Goal: Task Accomplishment & Management: Manage account settings

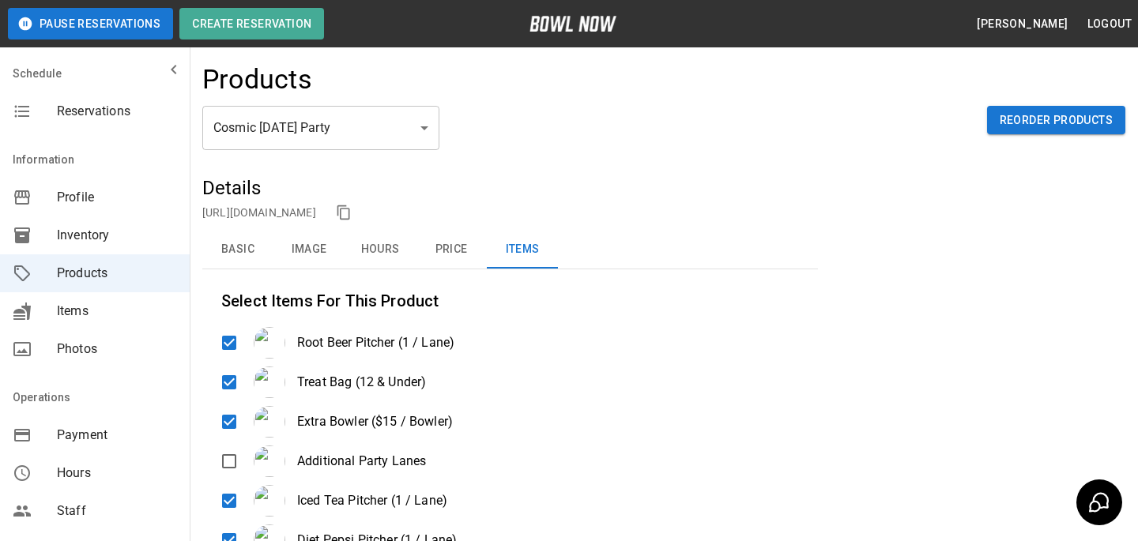
scroll to position [350, 0]
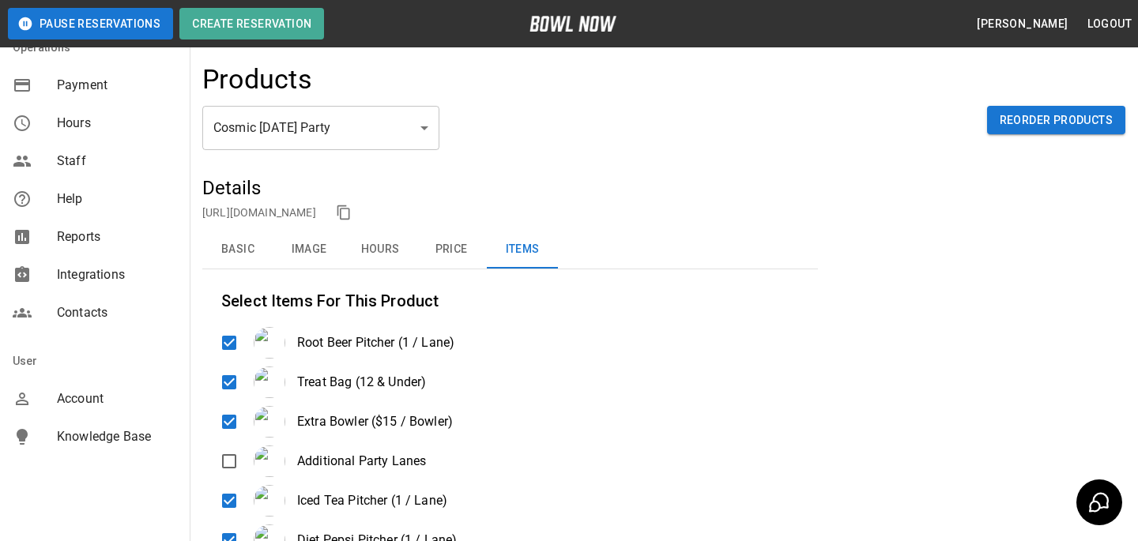
click at [83, 415] on div "Account" at bounding box center [95, 399] width 190 height 38
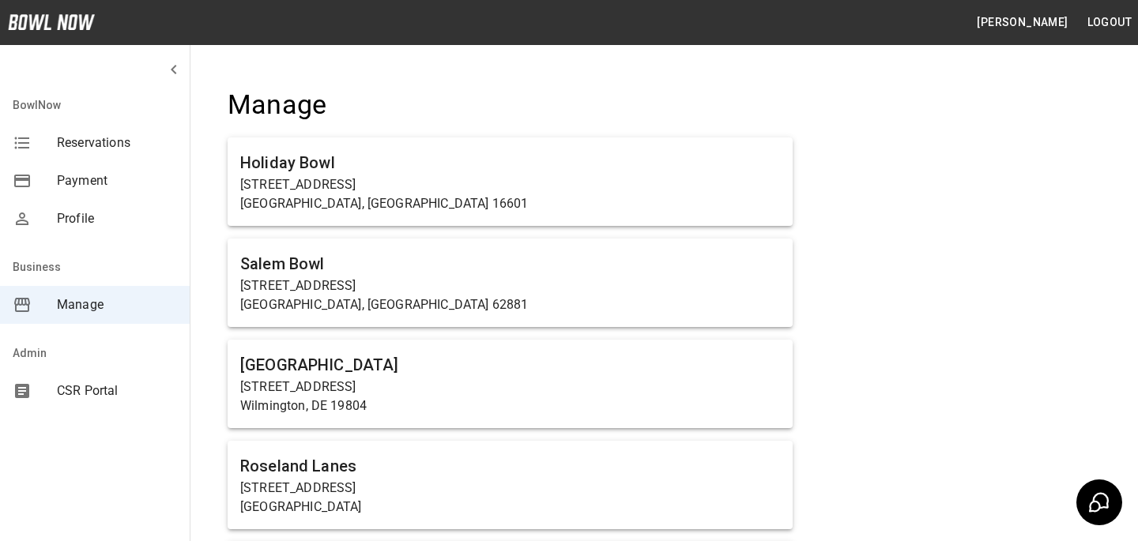
scroll to position [4140, 0]
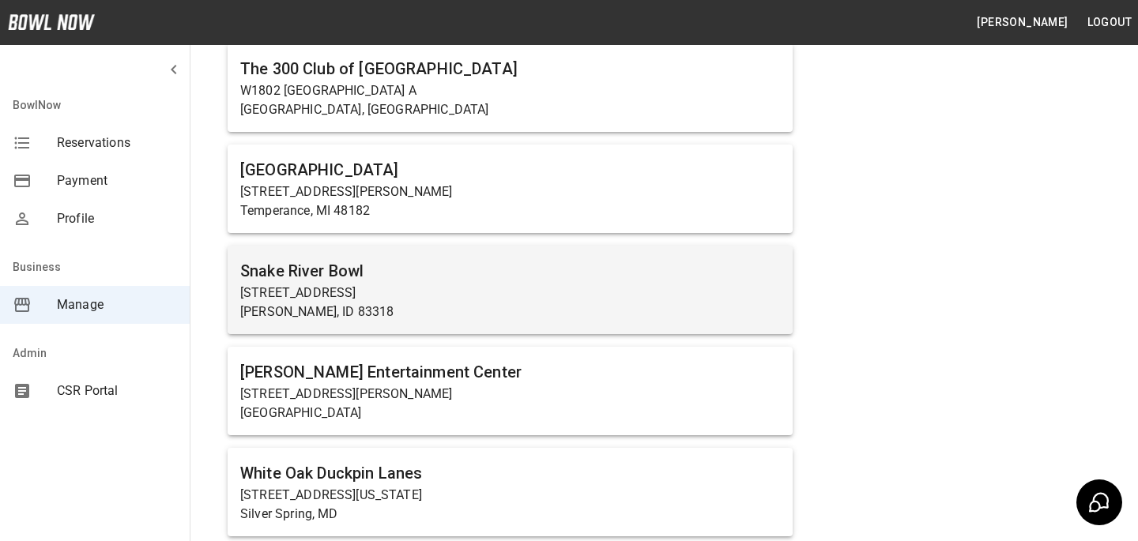
click at [457, 287] on p "[STREET_ADDRESS]" at bounding box center [510, 293] width 540 height 19
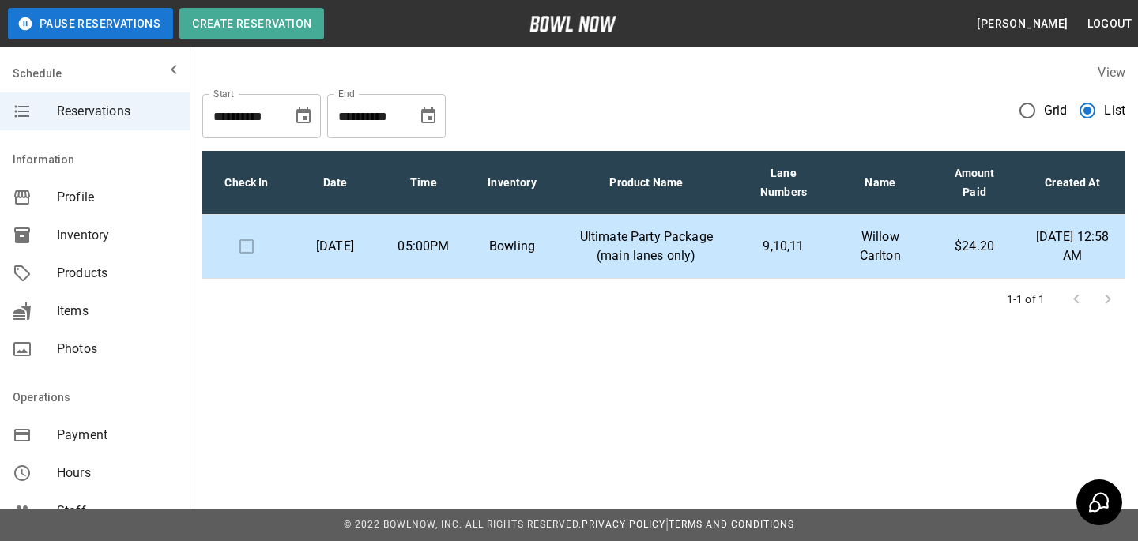
click at [1053, 117] on span "Grid" at bounding box center [1056, 110] width 24 height 19
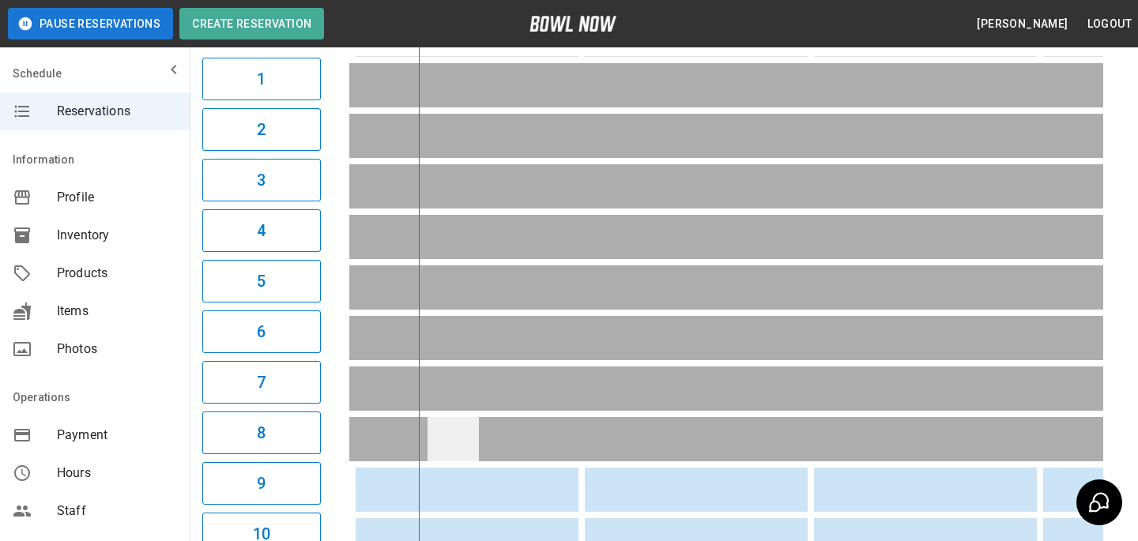
scroll to position [244, 0]
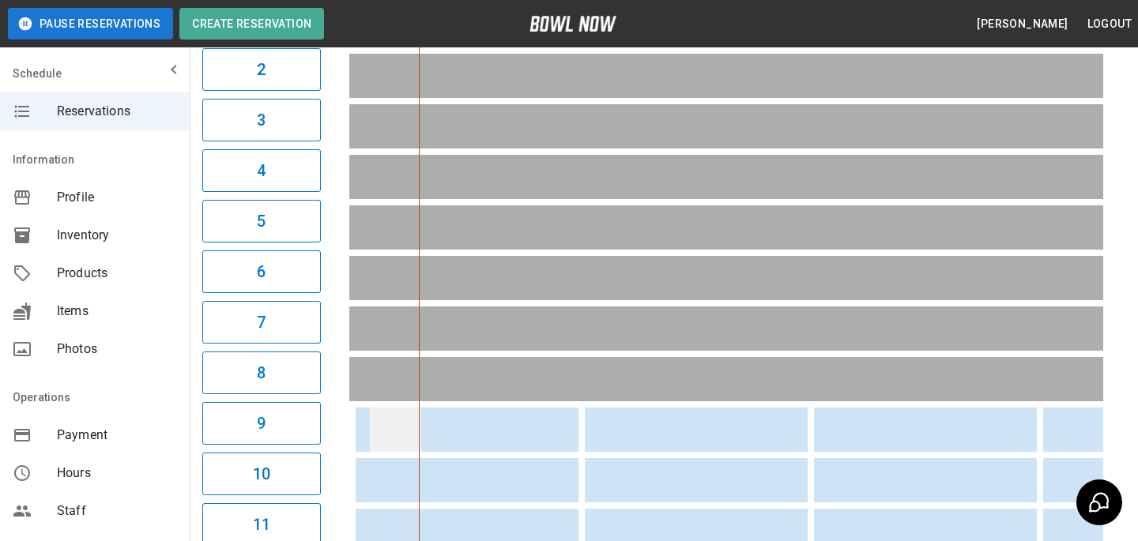
click at [375, 435] on td "sticky table" at bounding box center [395, 430] width 51 height 44
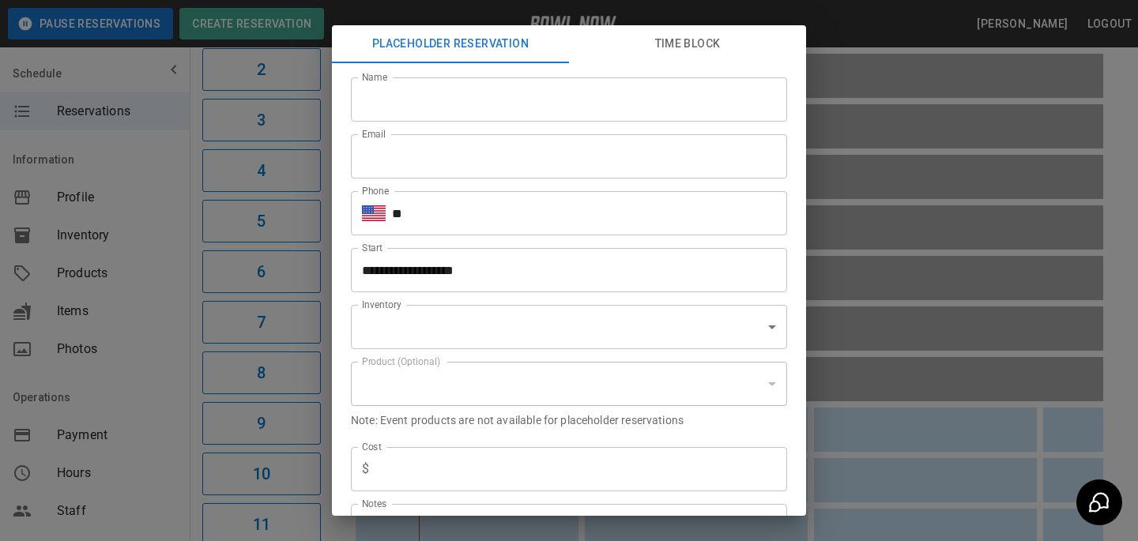
type input "**********"
click at [908, 308] on div "**********" at bounding box center [569, 270] width 1138 height 541
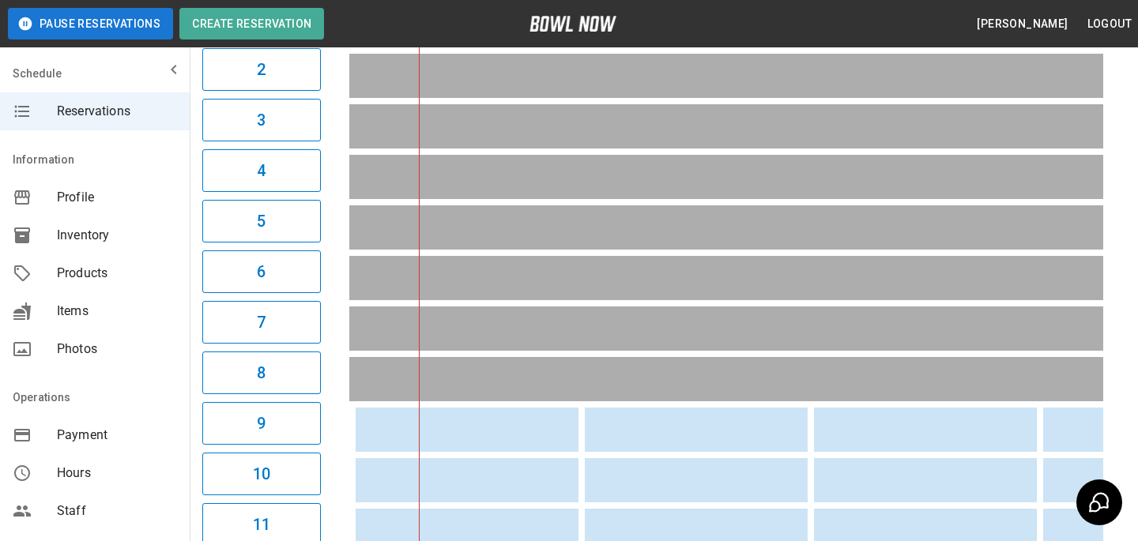
scroll to position [0, 1532]
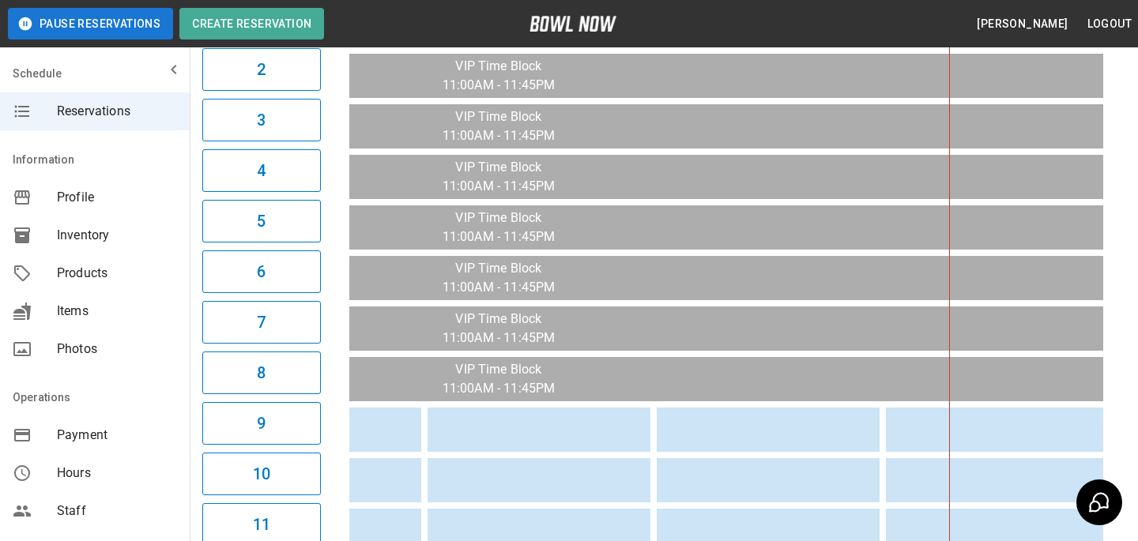
click at [465, 438] on td "sticky table" at bounding box center [464, 430] width 51 height 44
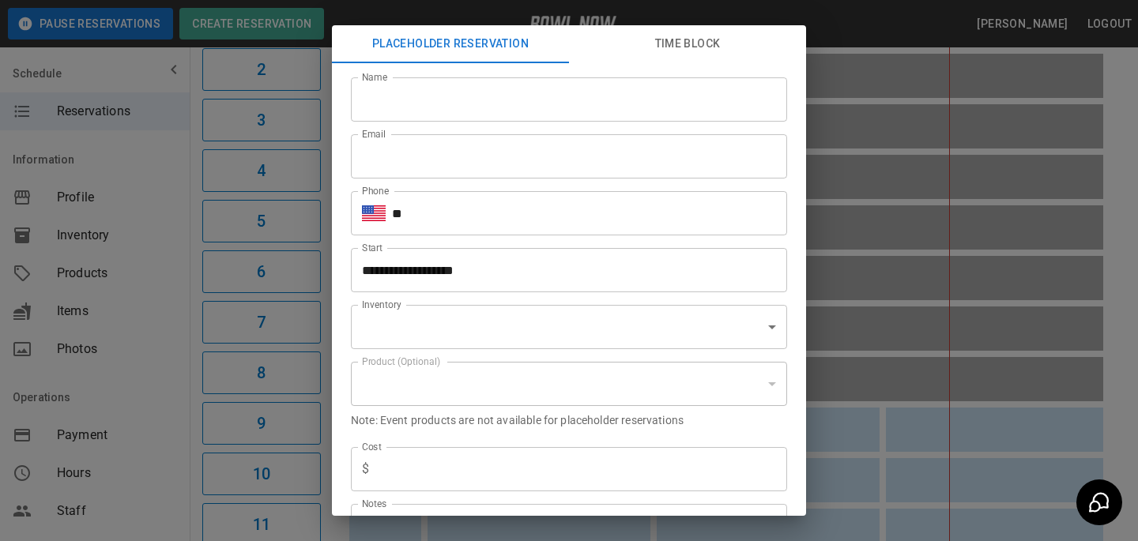
type input "**********"
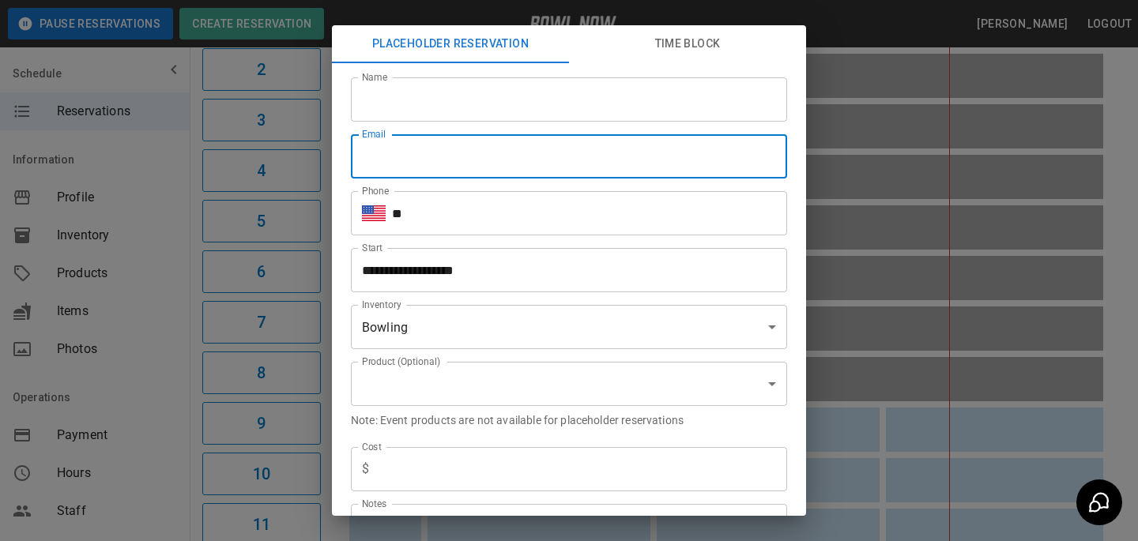
click at [624, 137] on input "Email" at bounding box center [569, 156] width 436 height 44
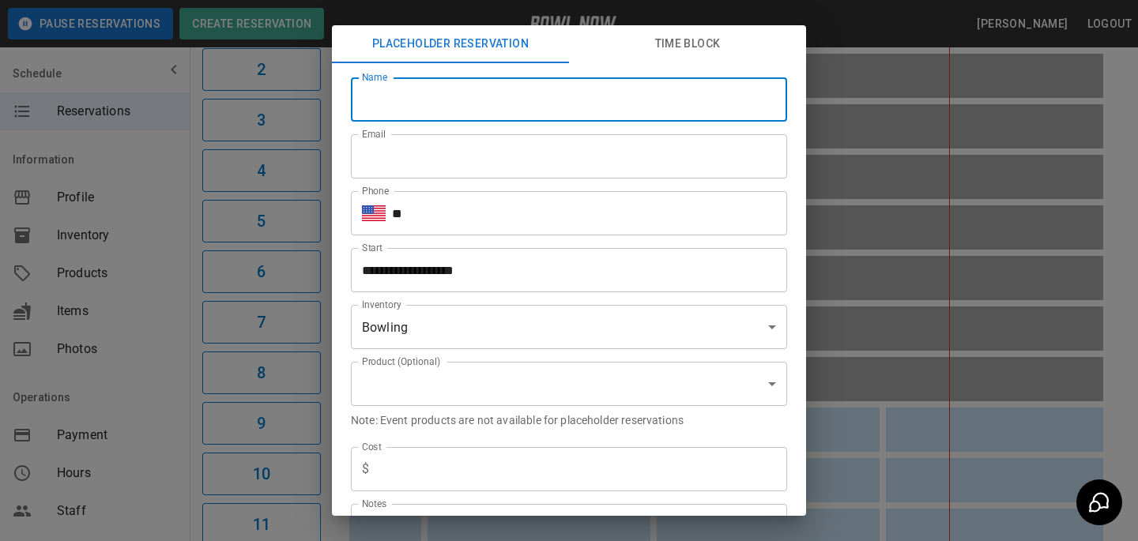
click at [616, 103] on input "Name" at bounding box center [569, 99] width 436 height 44
type input "**********"
click at [600, 207] on input "**" at bounding box center [589, 213] width 395 height 44
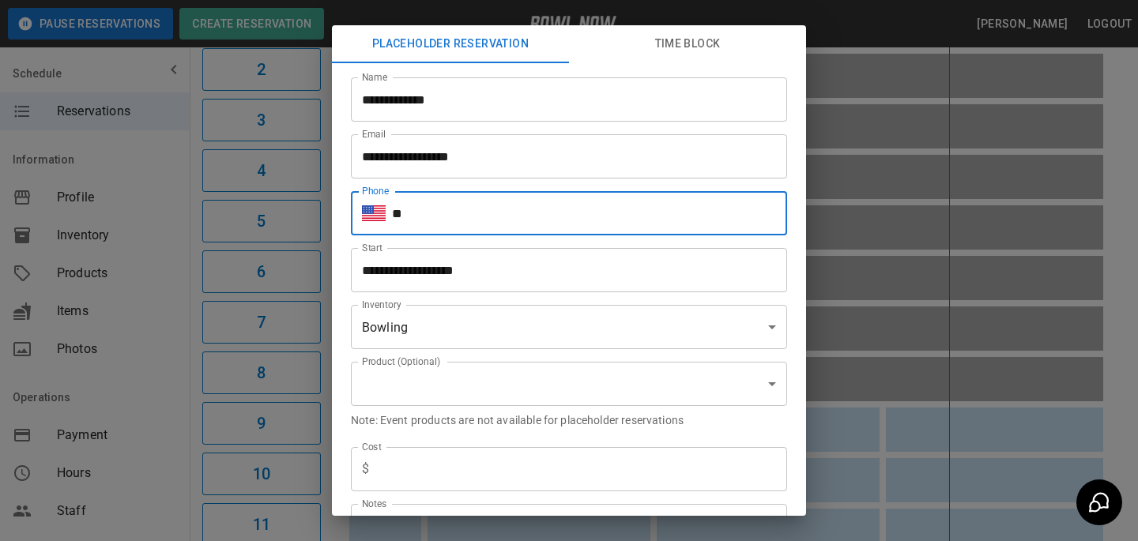
type input "**********"
click at [503, 263] on input "**********" at bounding box center [563, 270] width 425 height 44
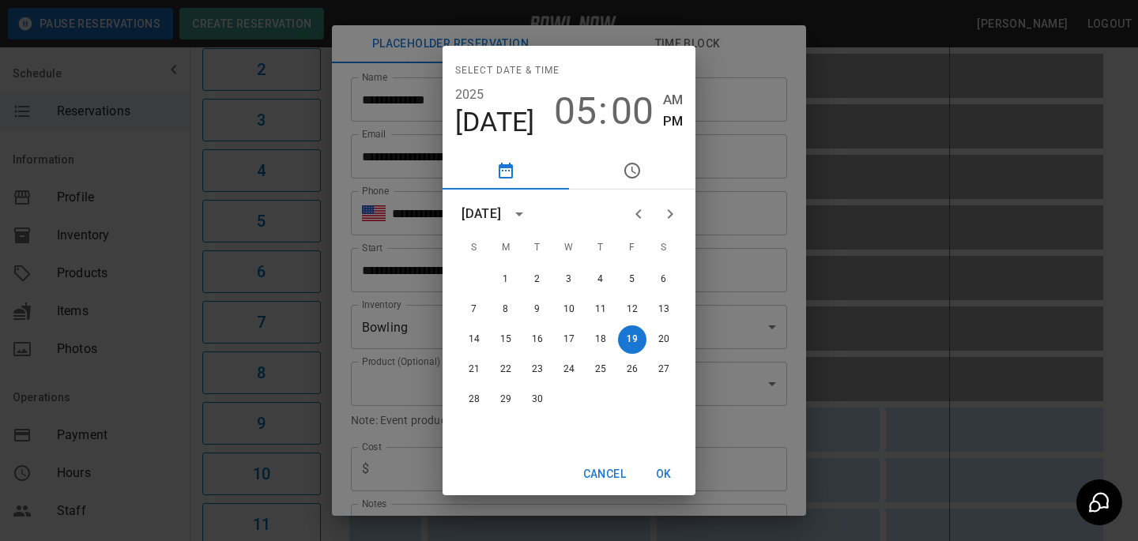
click at [420, 320] on div "Select date & time [DATE] 05 : 00 AM PM [DATE] S M T W T F S 1 2 3 4 5 6 7 8 9 …" at bounding box center [569, 270] width 1138 height 541
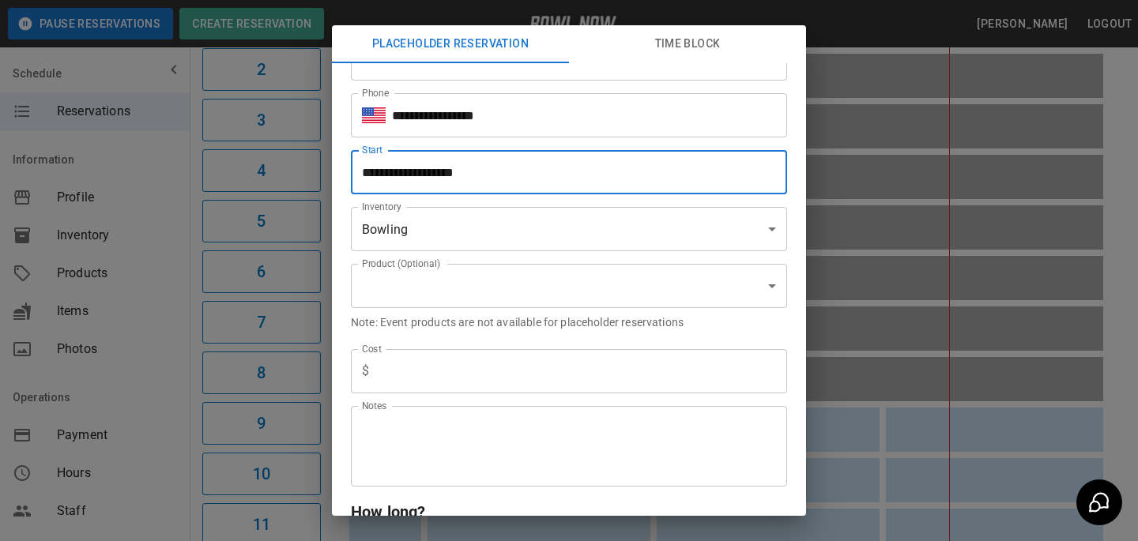
scroll to position [116, 0]
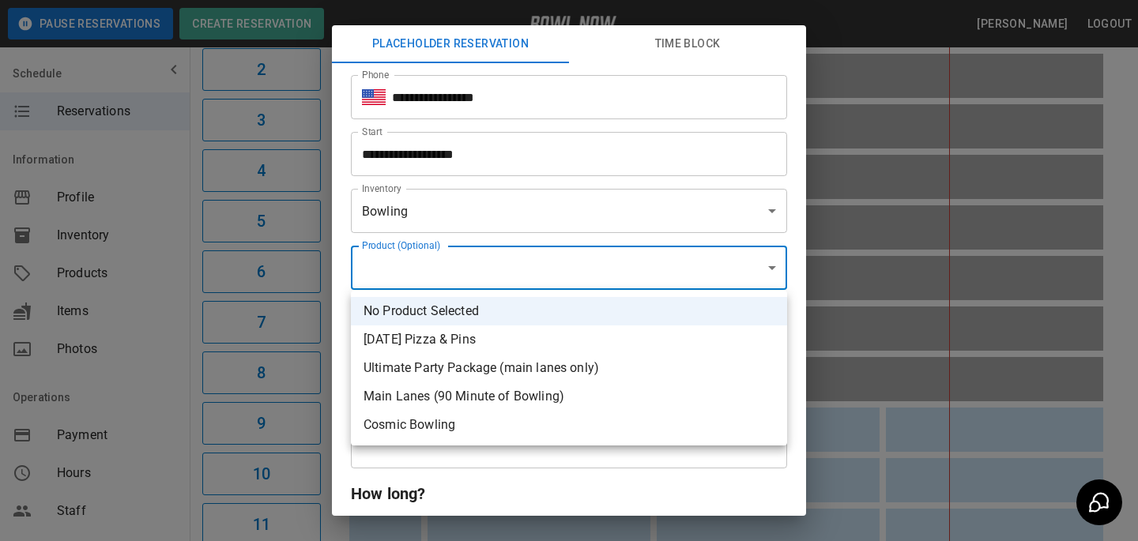
click at [551, 190] on div at bounding box center [569, 270] width 1138 height 541
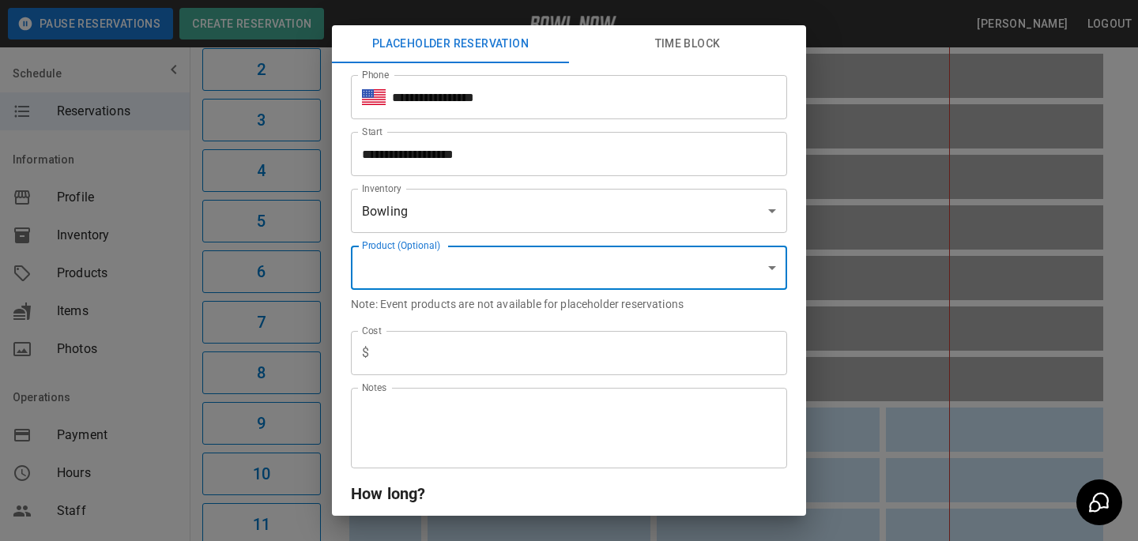
click at [444, 367] on input "text" at bounding box center [581, 353] width 412 height 44
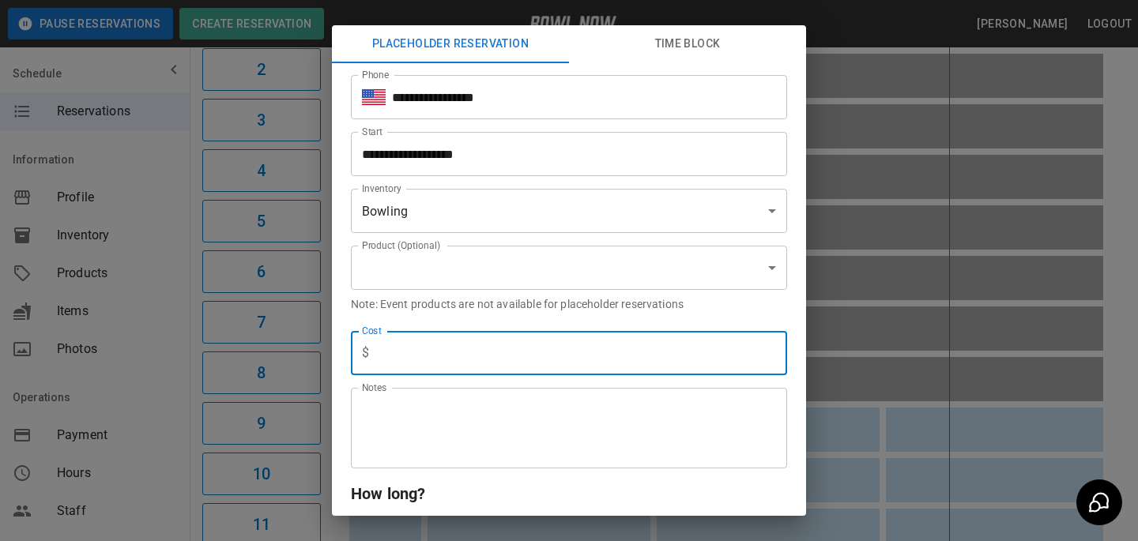
type input "*"
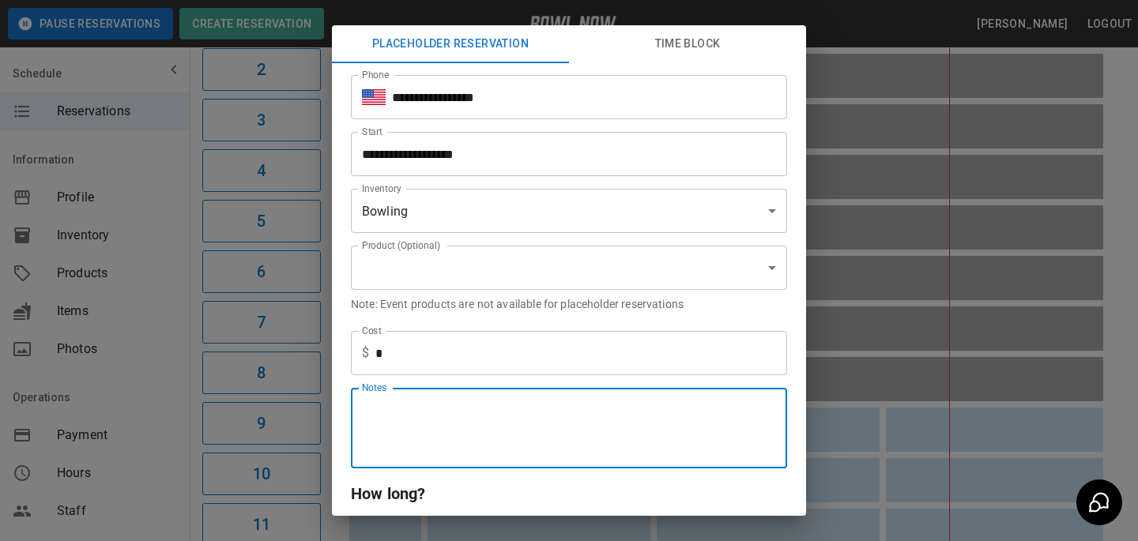
click at [460, 412] on textarea "Notes" at bounding box center [569, 428] width 414 height 55
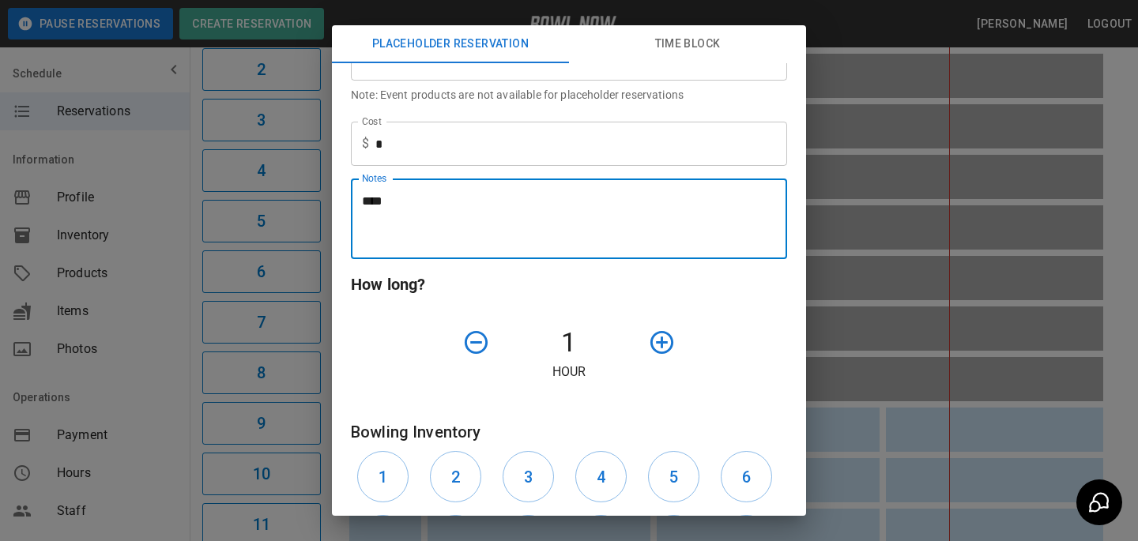
scroll to position [553, 0]
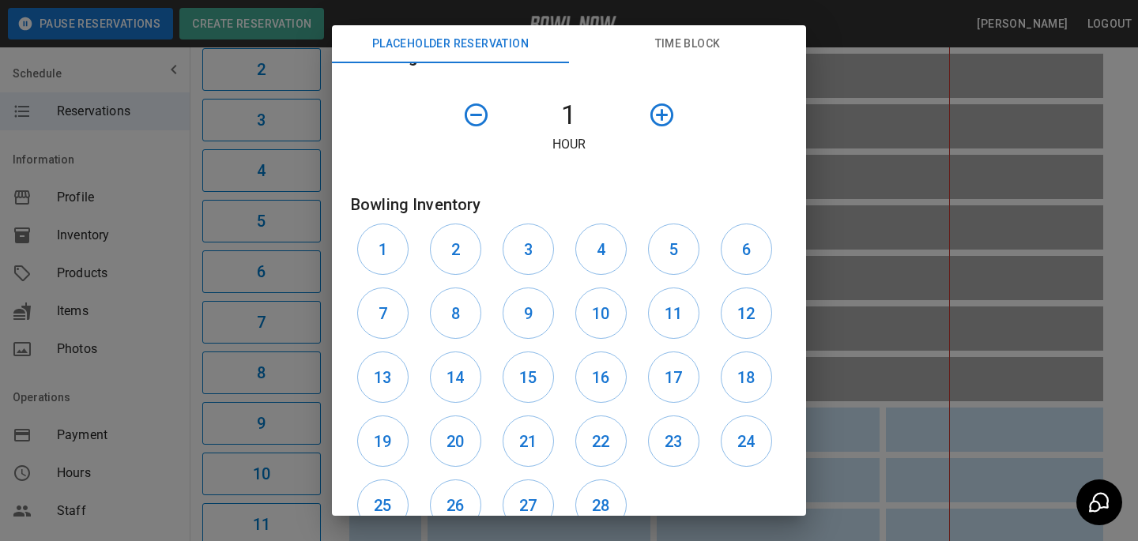
type textarea "****"
click at [666, 110] on icon "button" at bounding box center [662, 115] width 28 height 28
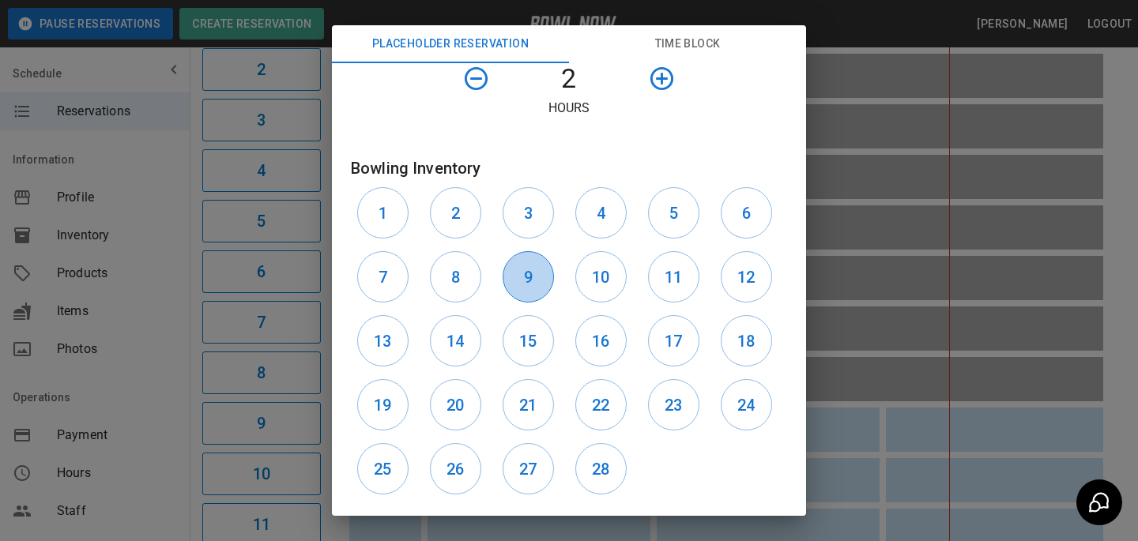
click at [548, 277] on button "9" at bounding box center [528, 276] width 51 height 51
click at [588, 277] on button "10" at bounding box center [600, 276] width 51 height 51
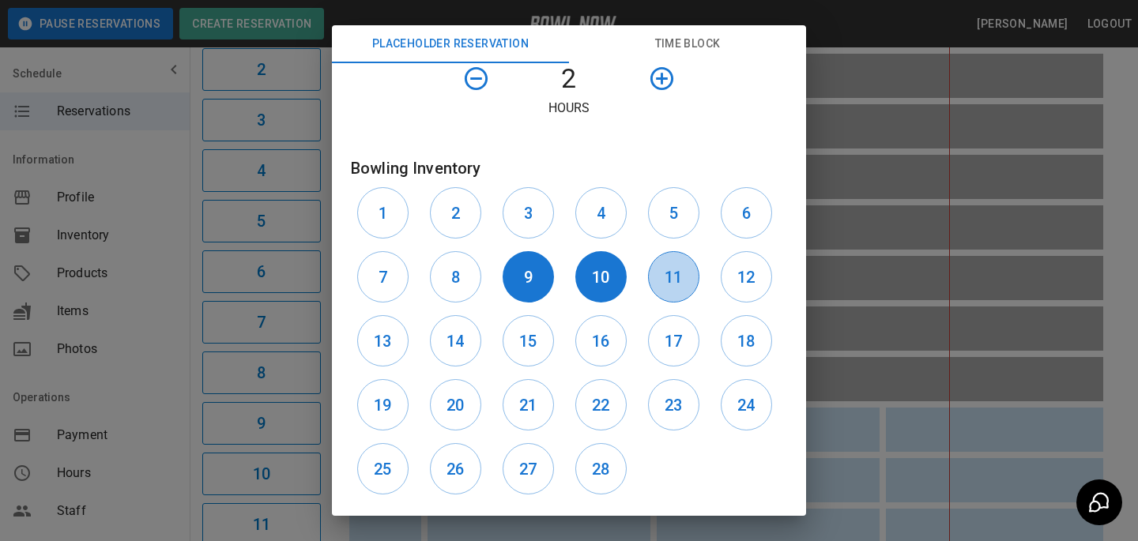
click at [686, 272] on button "11" at bounding box center [673, 276] width 51 height 51
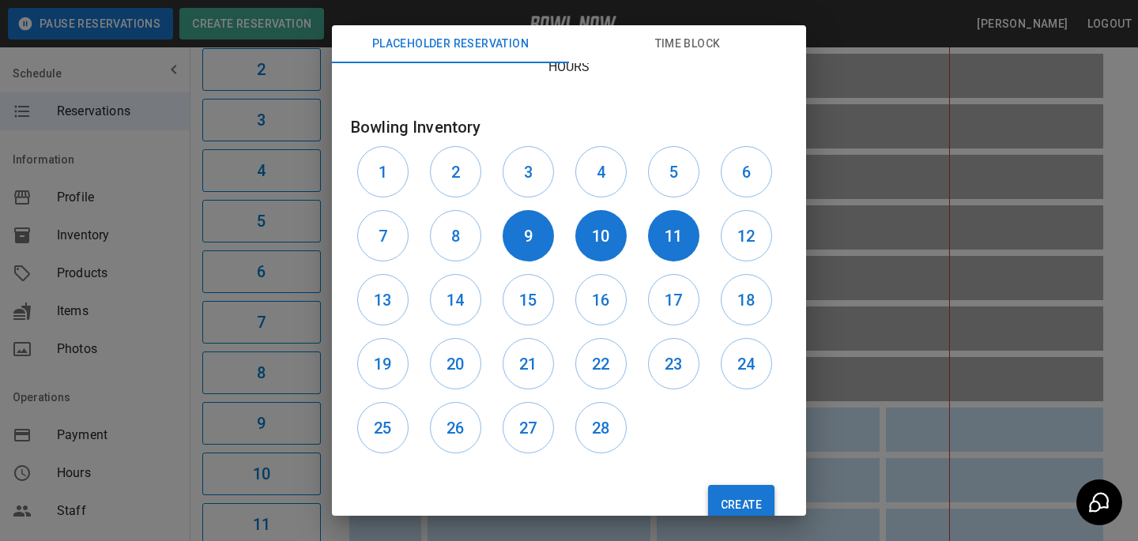
click at [727, 494] on button "Create" at bounding box center [741, 505] width 66 height 40
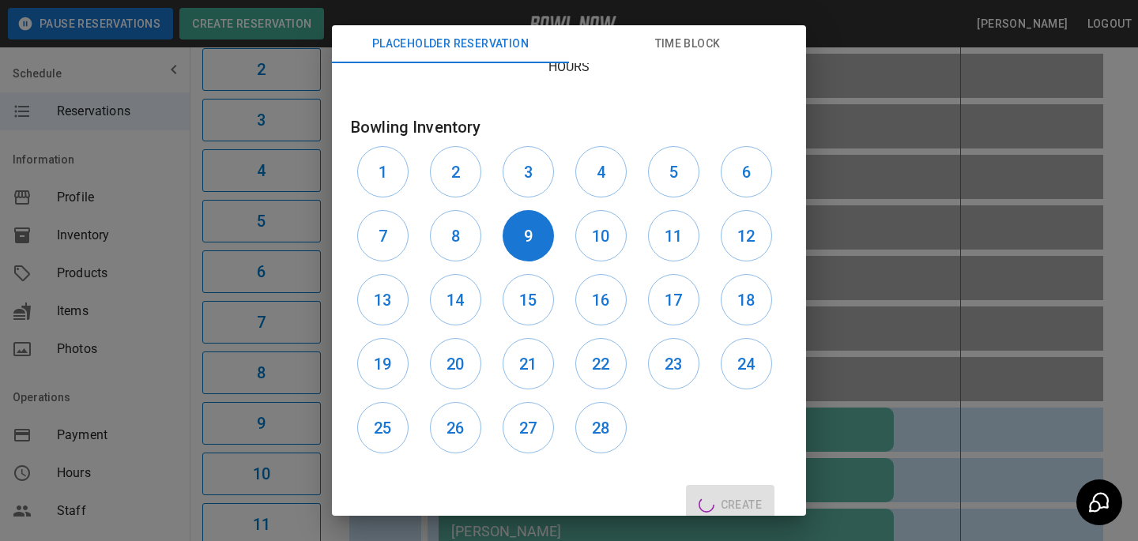
type input "**"
type input "**********"
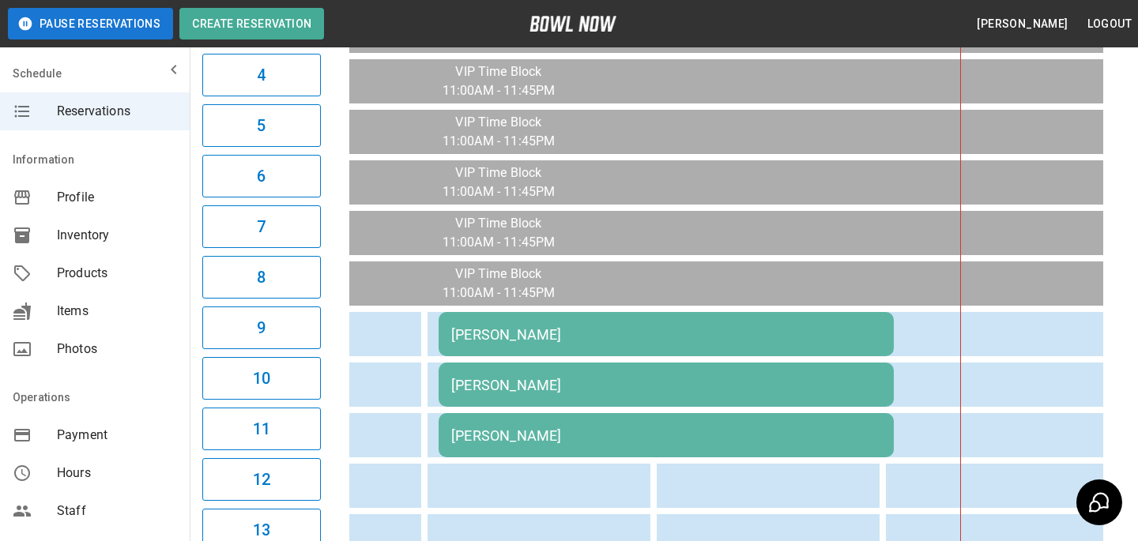
scroll to position [360, 0]
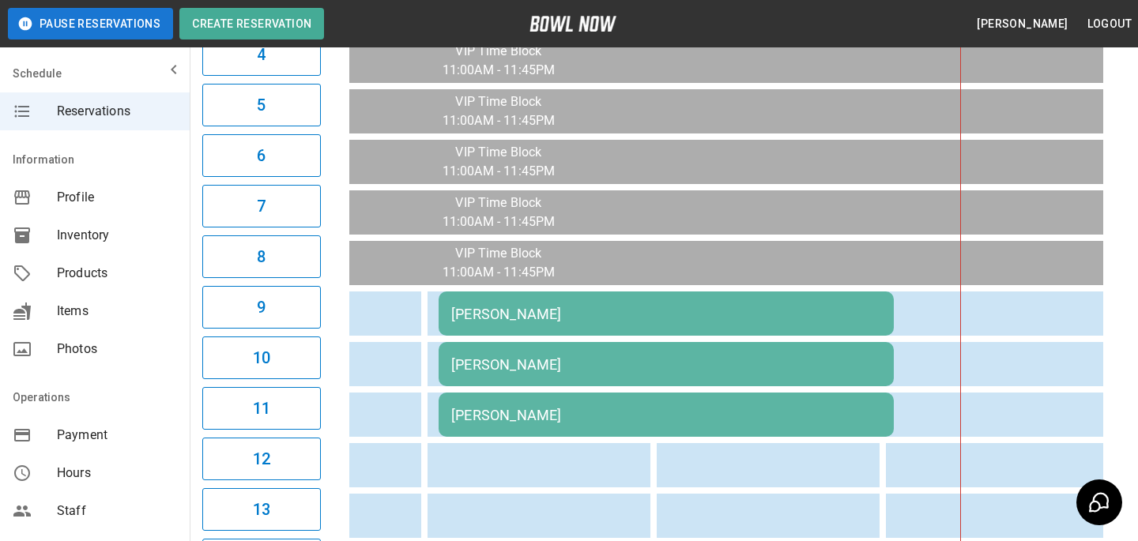
click at [527, 321] on div "[PERSON_NAME]" at bounding box center [666, 314] width 430 height 17
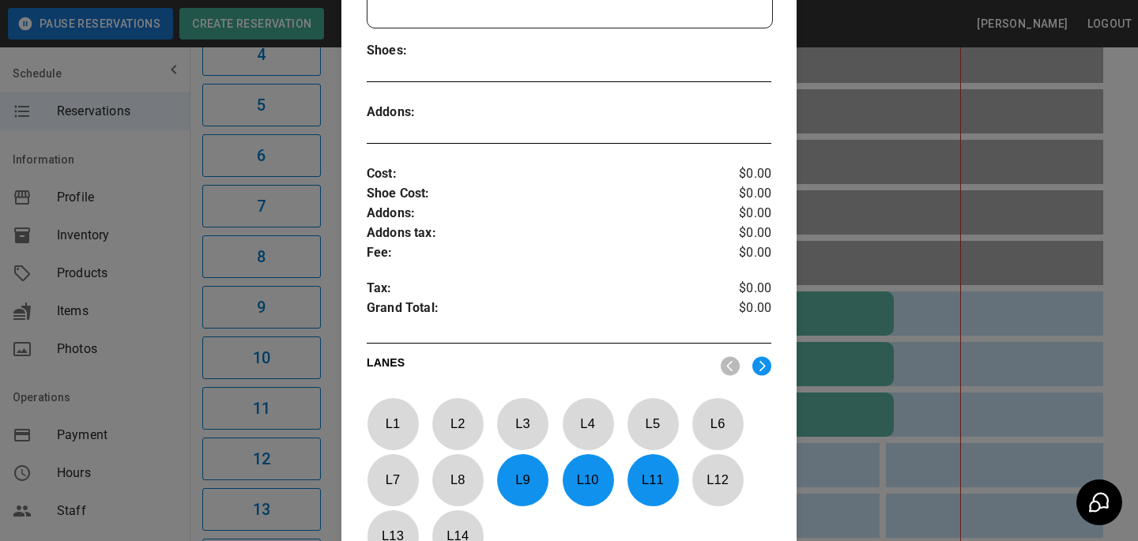
scroll to position [649, 0]
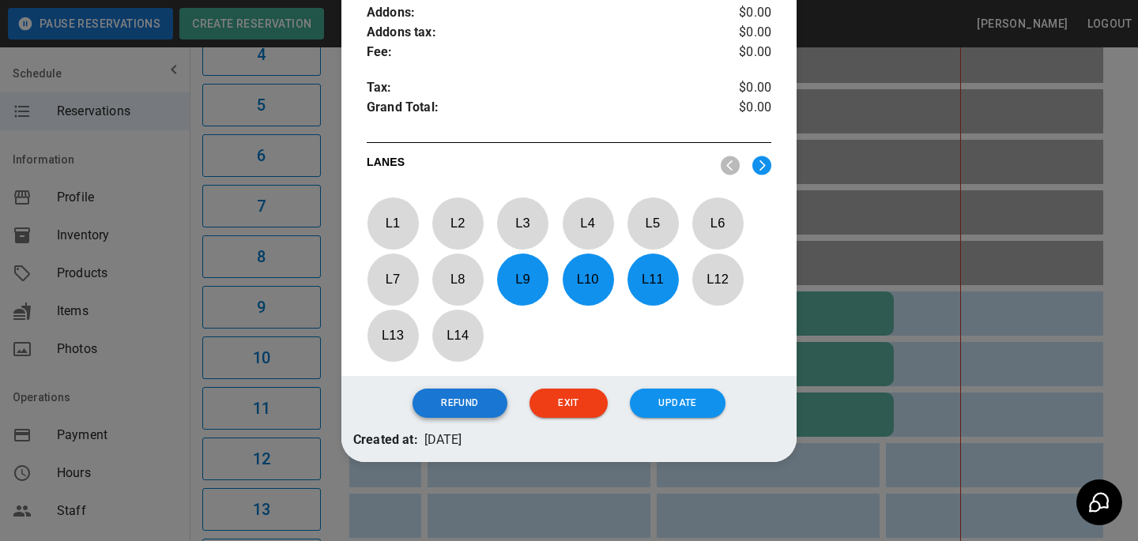
click at [465, 412] on button "Refund" at bounding box center [459, 403] width 94 height 29
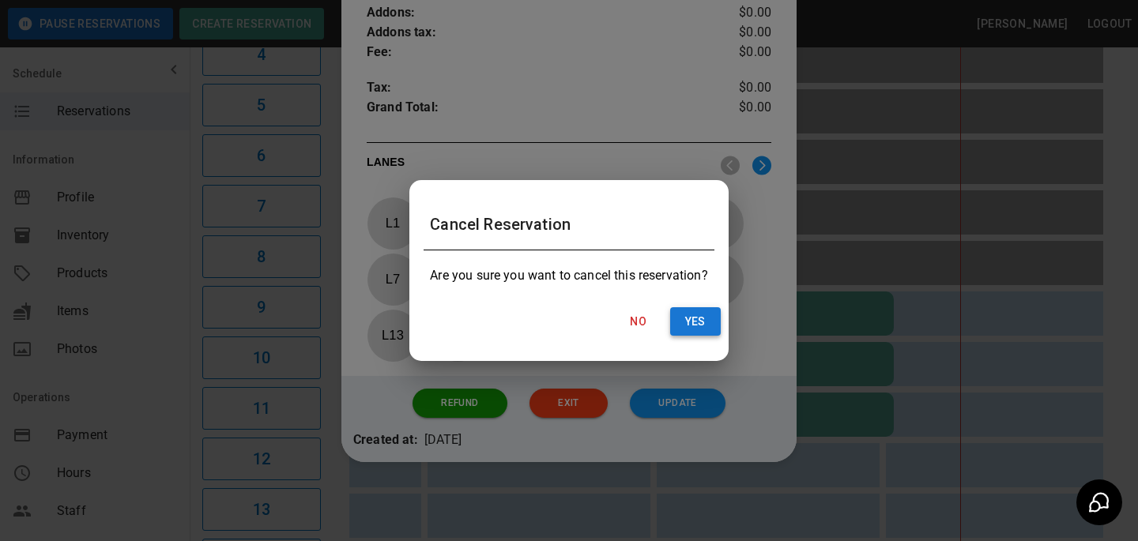
click at [698, 316] on button "Yes" at bounding box center [695, 321] width 51 height 29
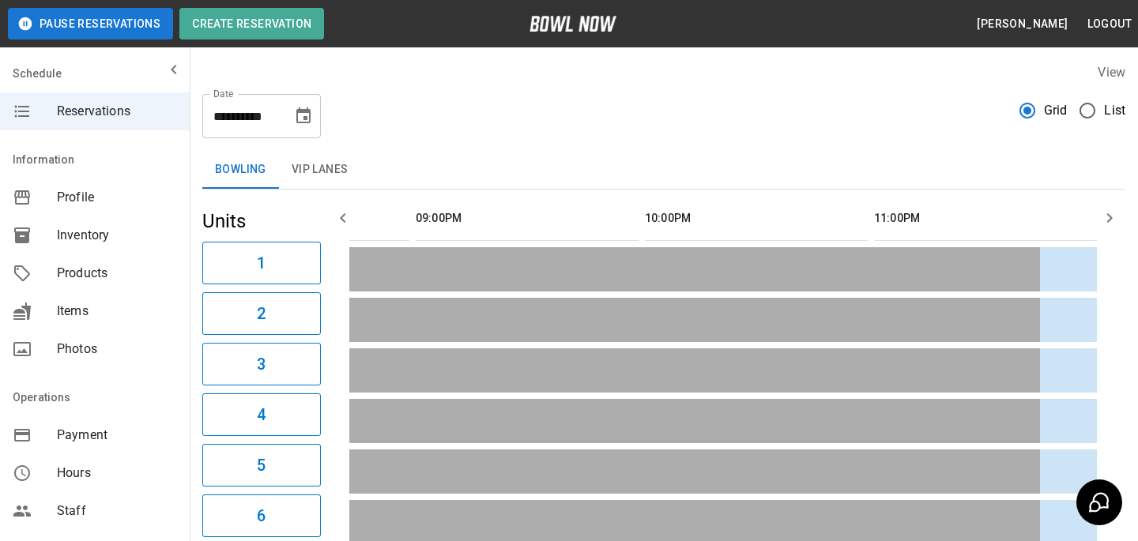
scroll to position [0, 1966]
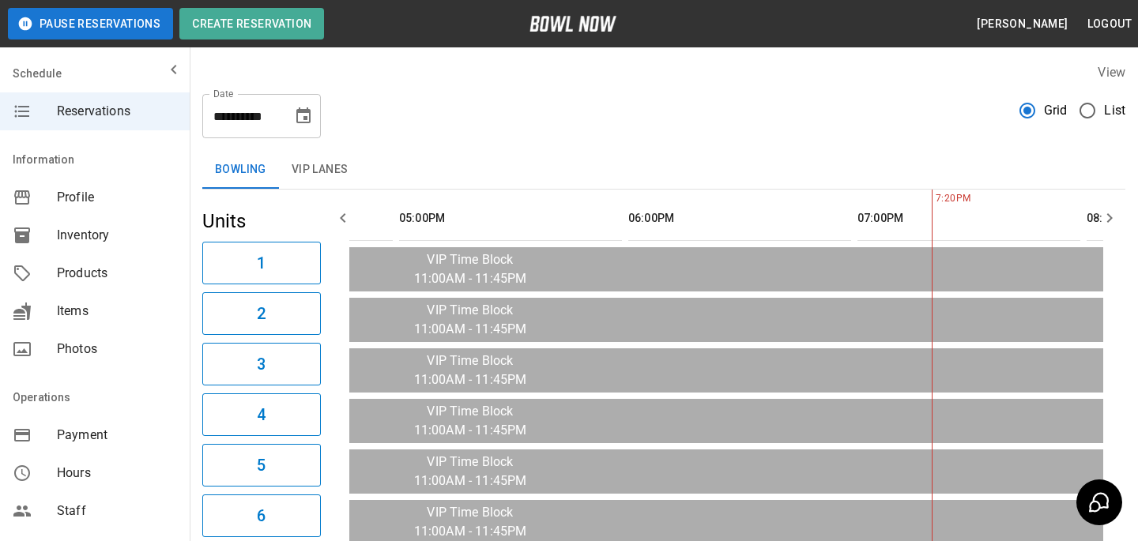
click at [344, 183] on button "VIP Lanes" at bounding box center [320, 170] width 82 height 38
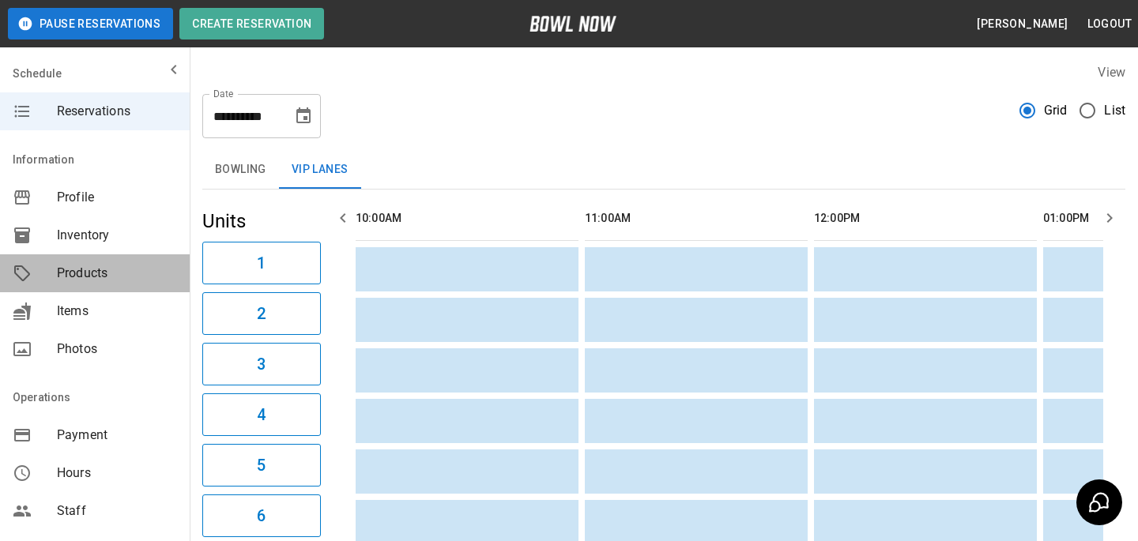
click at [126, 266] on span "Products" at bounding box center [117, 273] width 120 height 19
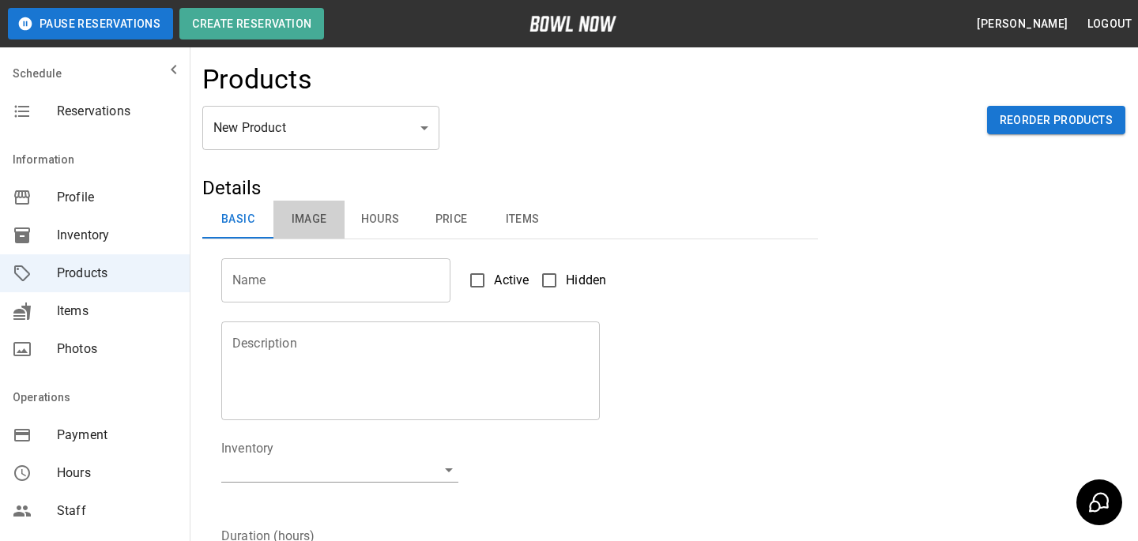
click at [295, 216] on button "Image" at bounding box center [308, 220] width 71 height 38
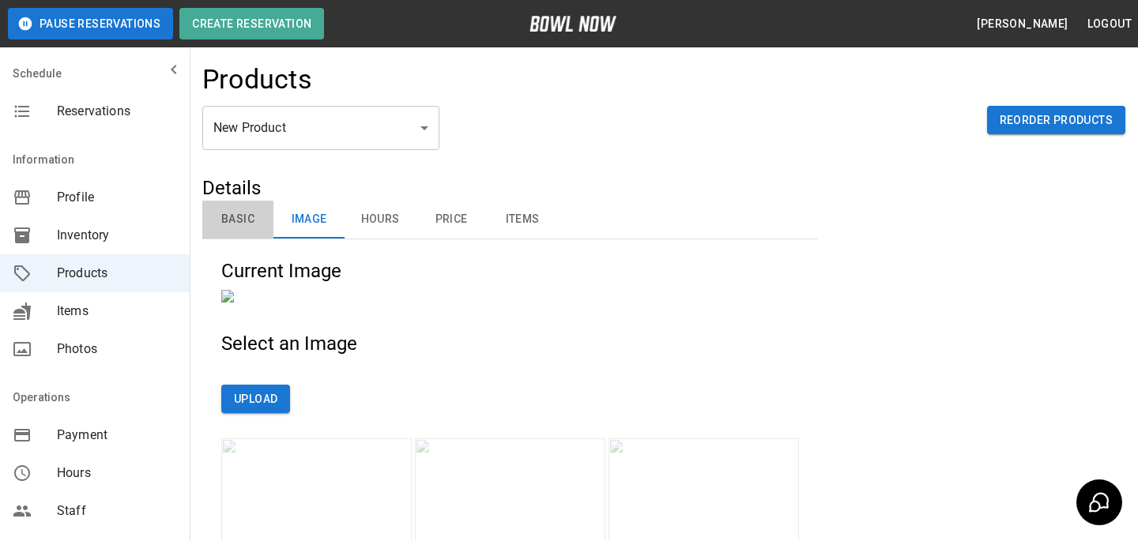
click at [211, 219] on button "Basic" at bounding box center [237, 220] width 71 height 38
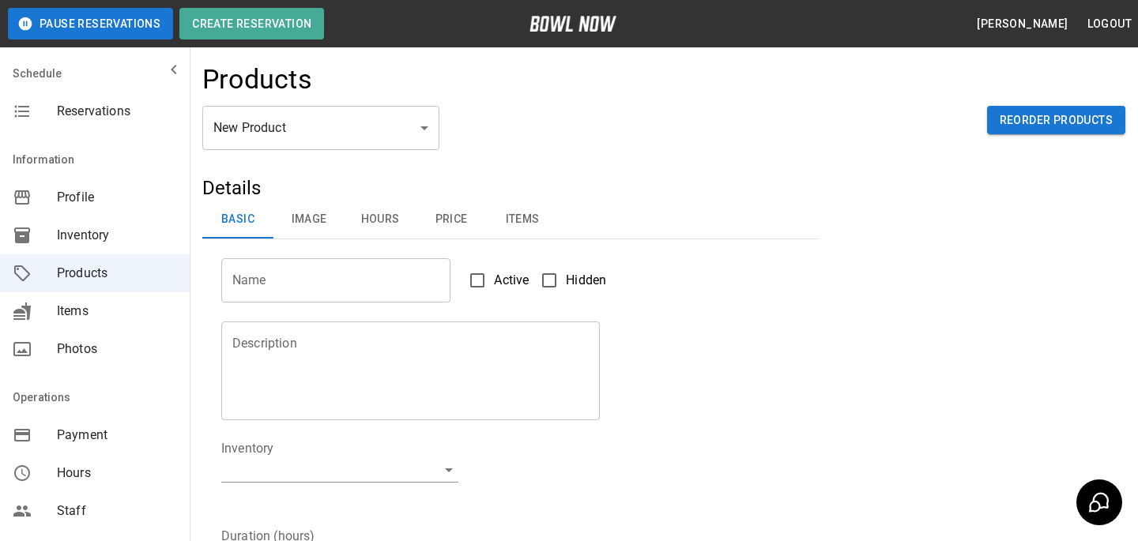
click at [860, 285] on div "Details Basic Image Hours Price Items Name Name Active Hidden Description Descr…" at bounding box center [663, 547] width 923 height 745
click at [117, 115] on span "Reservations" at bounding box center [117, 111] width 120 height 19
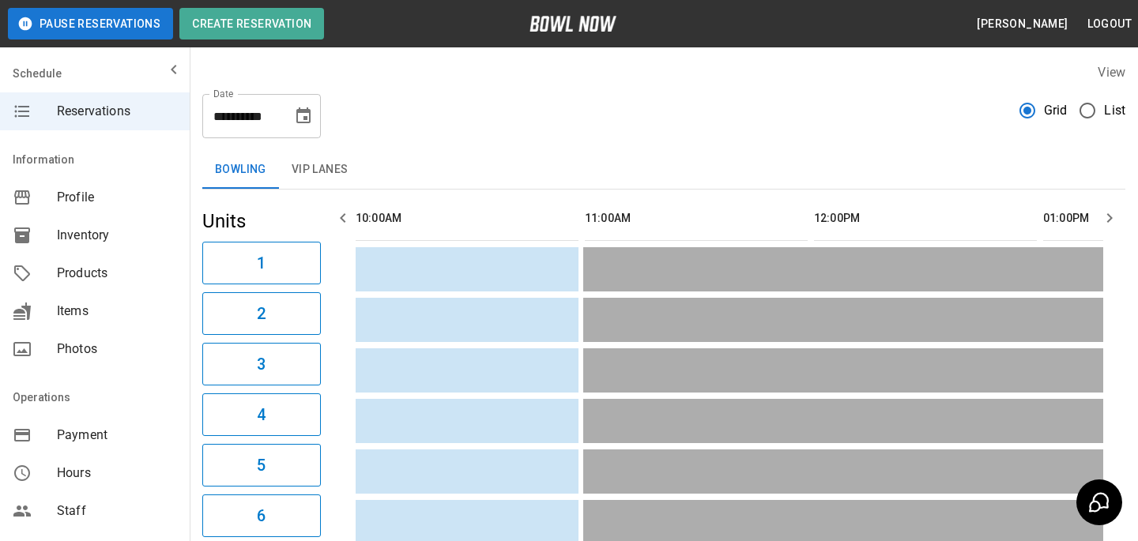
scroll to position [0, 2062]
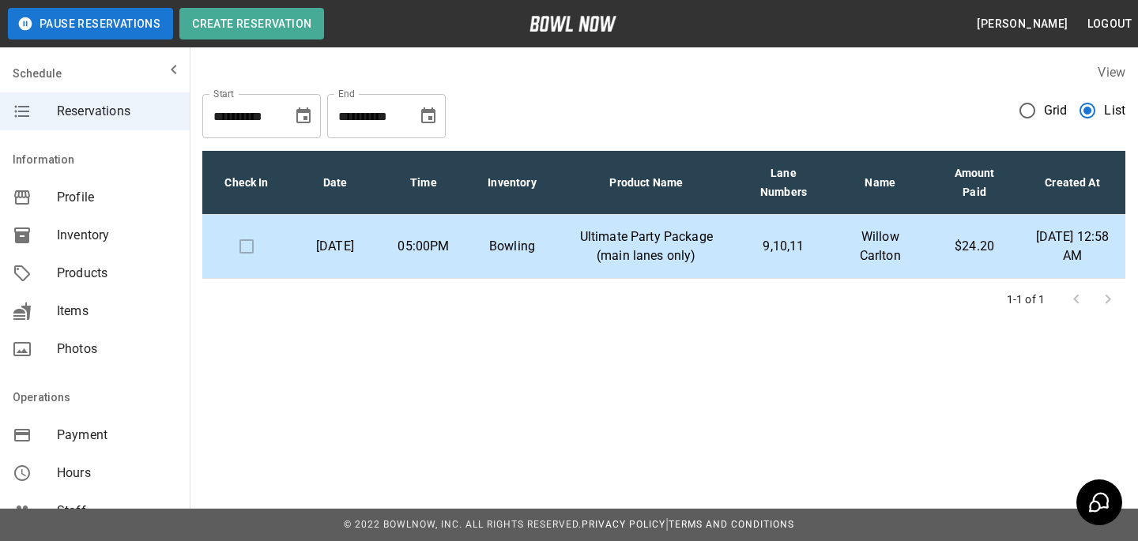
click at [777, 240] on td "9,10,11" at bounding box center [783, 247] width 95 height 64
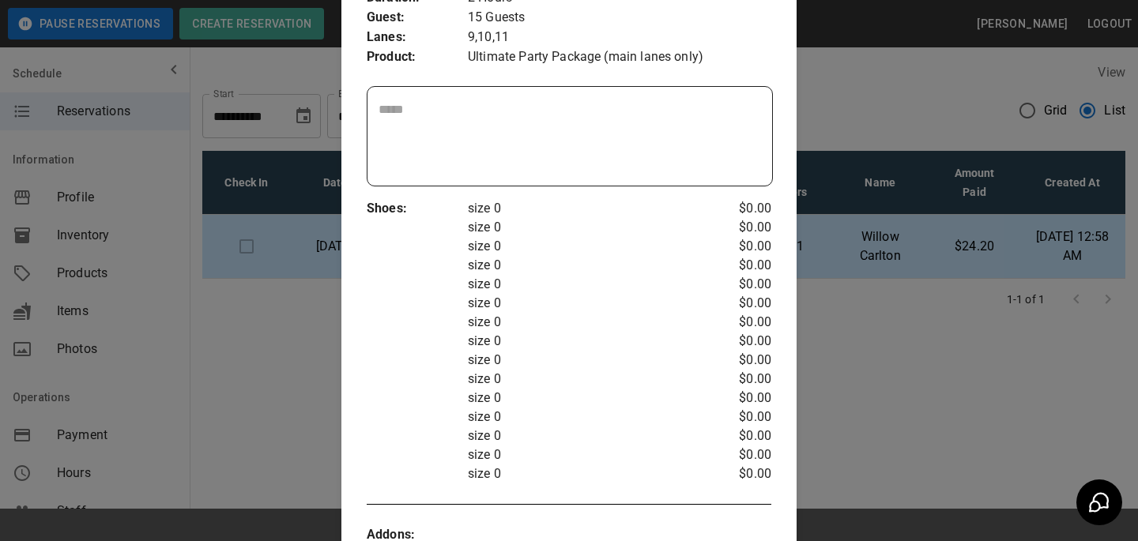
scroll to position [27, 0]
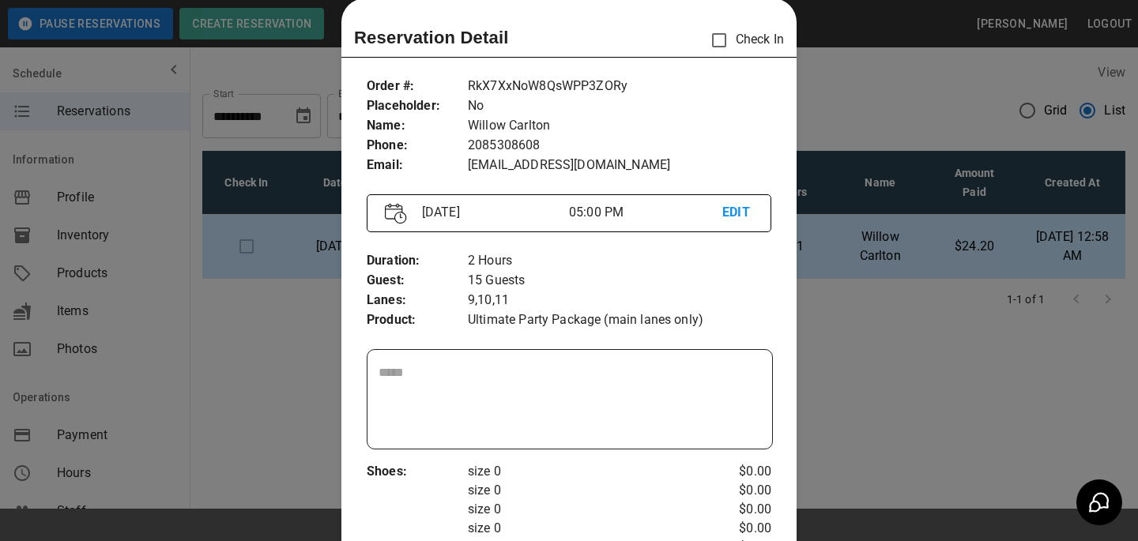
click at [897, 272] on div at bounding box center [569, 270] width 1138 height 541
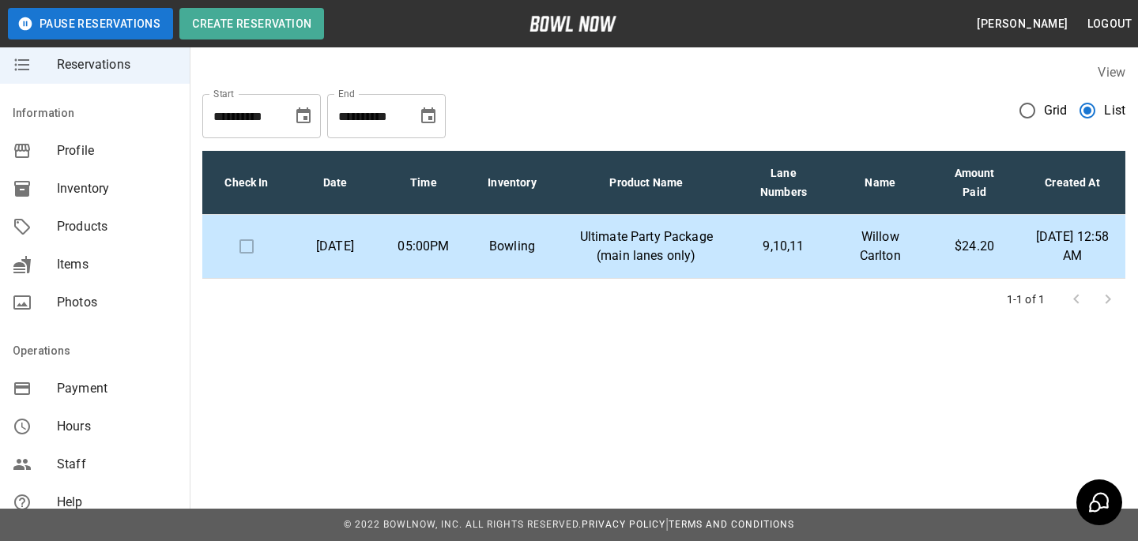
scroll to position [0, 0]
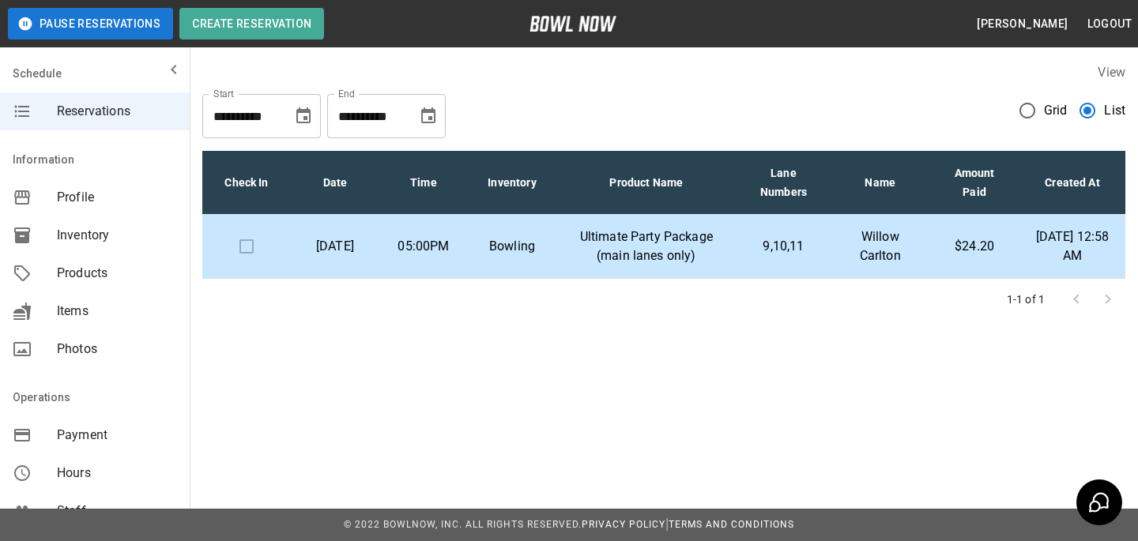
click at [427, 126] on button "Choose date, selected date is Oct 19, 2025" at bounding box center [428, 116] width 32 height 32
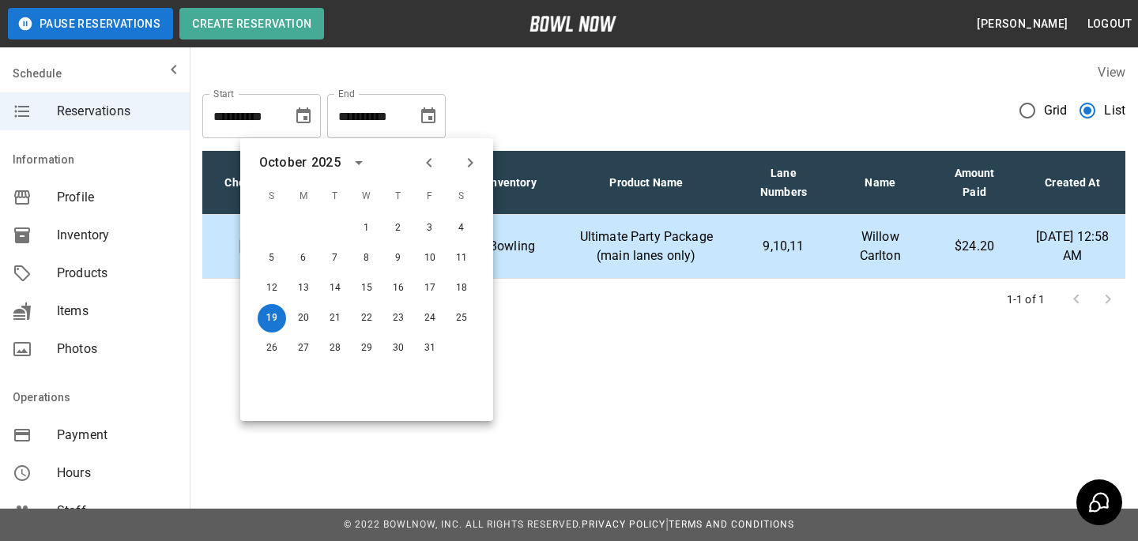
click at [462, 174] on button "Next month" at bounding box center [470, 162] width 27 height 27
click at [273, 376] on button "30" at bounding box center [272, 378] width 28 height 28
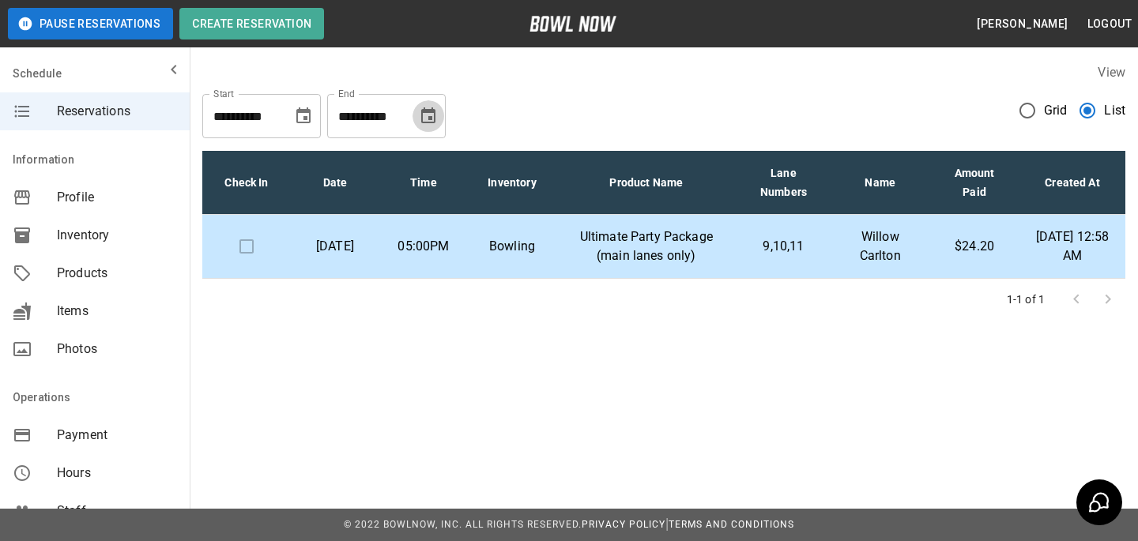
click at [424, 124] on icon "Choose date, selected date is Nov 30, 2025" at bounding box center [428, 116] width 19 height 19
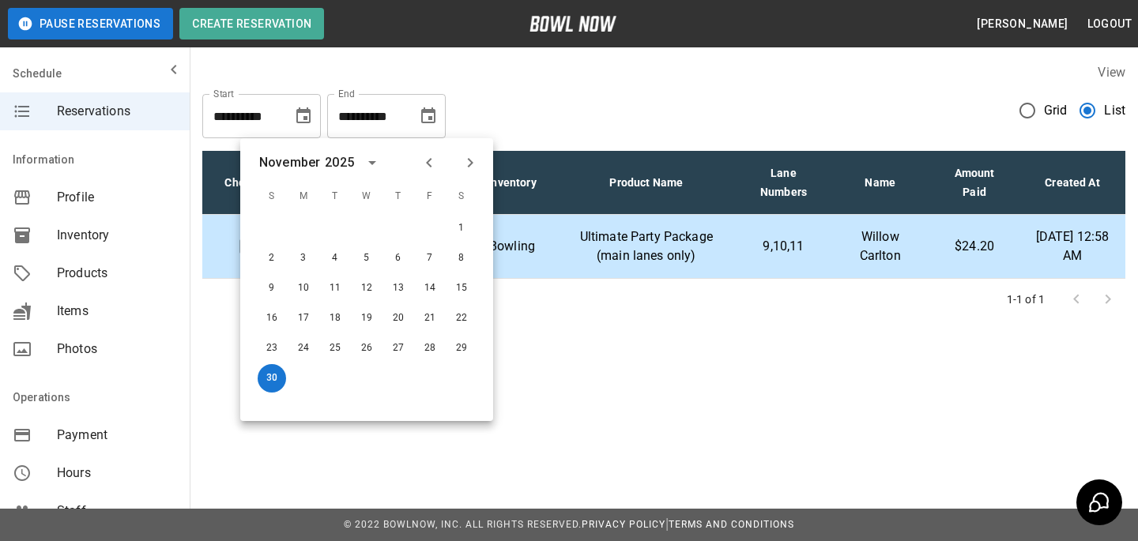
click at [474, 159] on icon "Next month" at bounding box center [470, 162] width 19 height 19
click at [371, 356] on button "31" at bounding box center [366, 348] width 28 height 28
type input "**********"
